Goal: Navigation & Orientation: Find specific page/section

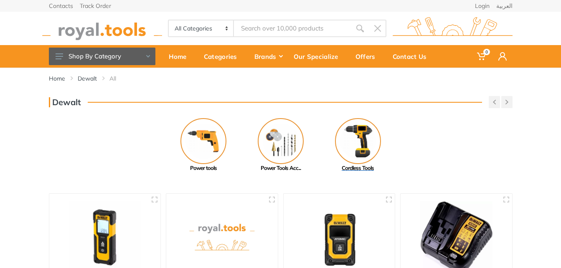
click at [359, 142] on img at bounding box center [358, 141] width 46 height 46
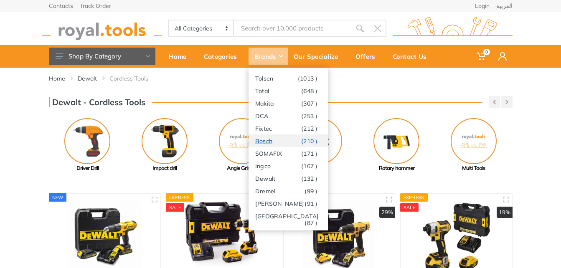
click at [264, 140] on link "Bosch (210 )" at bounding box center [287, 140] width 79 height 13
